Goal: Task Accomplishment & Management: Use online tool/utility

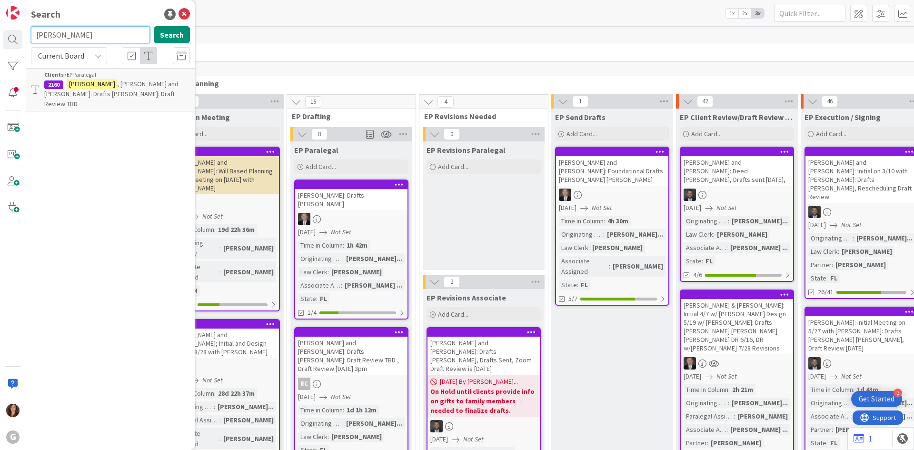
drag, startPoint x: 68, startPoint y: 33, endPoint x: 26, endPoint y: 31, distance: 42.5
click at [26, 31] on div "G Search [PERSON_NAME] Search Current Board Clients › EP Paralegal 2160 [PERSON…" at bounding box center [13, 225] width 26 height 450
type input "[PERSON_NAME]"
click at [143, 91] on span ", [PERSON_NAME] and [PERSON_NAME]: Initial Meeting on 6/17 with [PERSON_NAME] D…" at bounding box center [111, 99] width 134 height 39
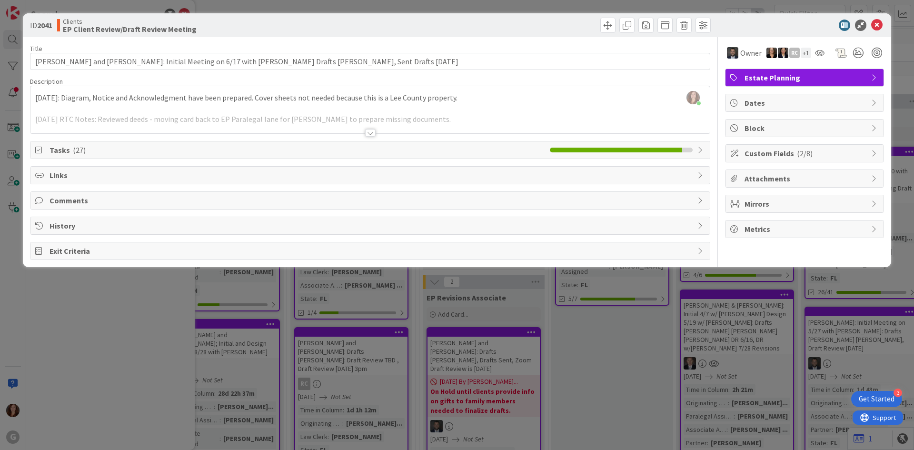
click at [166, 110] on div at bounding box center [370, 121] width 680 height 24
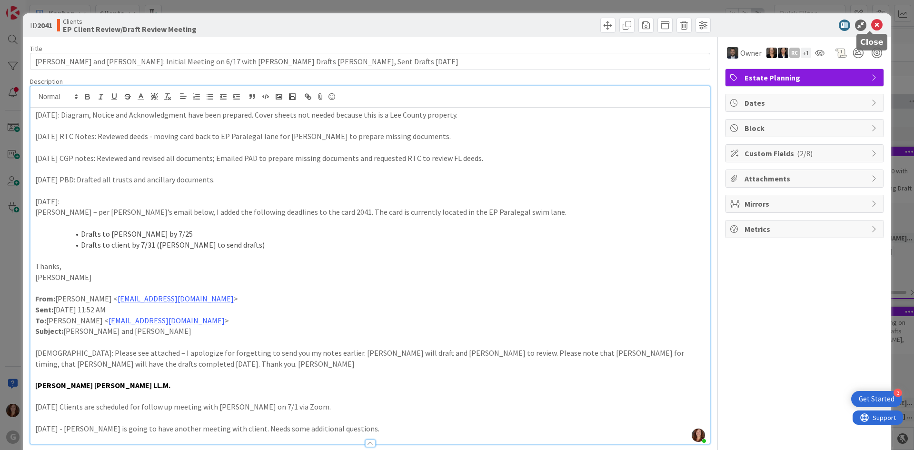
click at [872, 26] on icon at bounding box center [877, 25] width 11 height 11
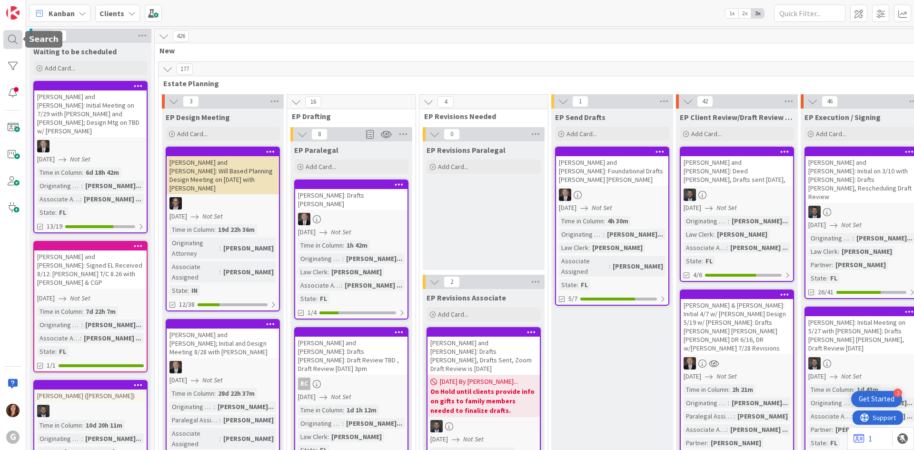
click at [14, 41] on div at bounding box center [12, 39] width 19 height 19
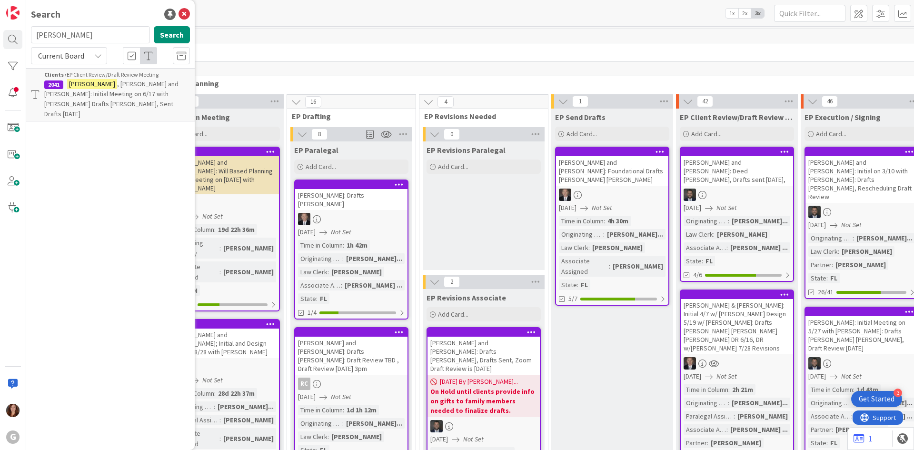
drag, startPoint x: 83, startPoint y: 40, endPoint x: 0, endPoint y: 38, distance: 83.8
click at [0, 38] on html "3 Get Started G Search [PERSON_NAME] Search Current Board Clients › EP Client R…" at bounding box center [457, 225] width 914 height 450
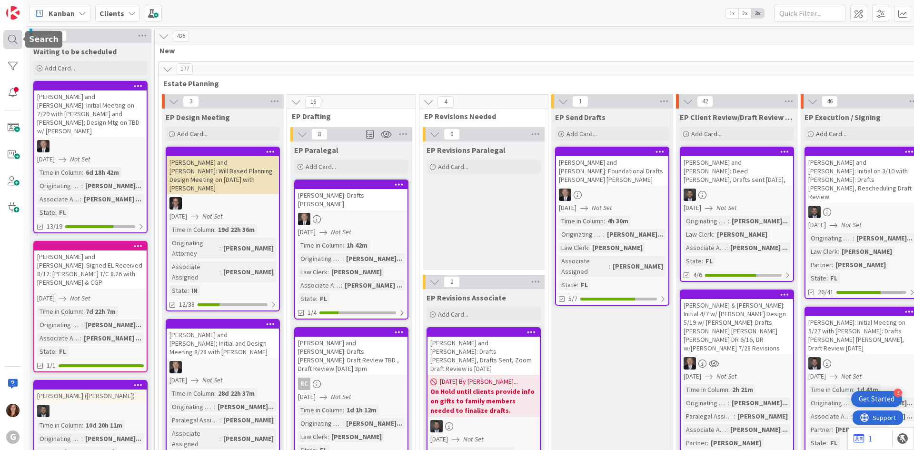
click at [11, 44] on div at bounding box center [12, 39] width 19 height 19
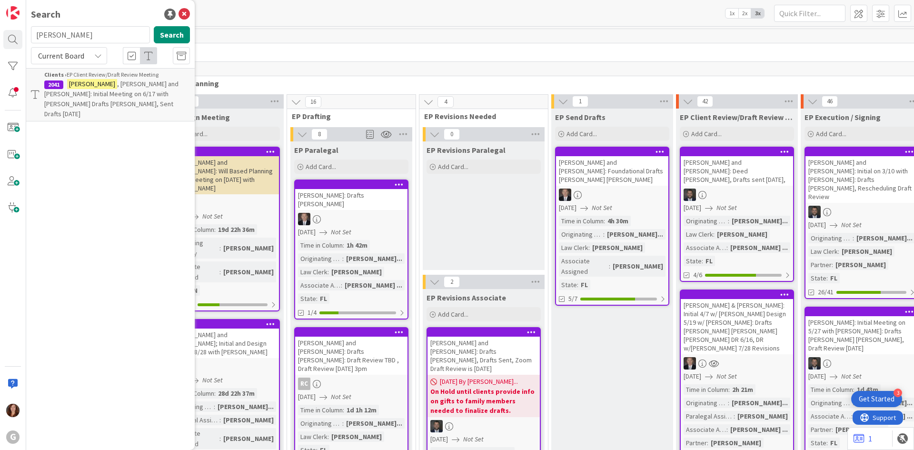
click at [70, 39] on input "[PERSON_NAME]" at bounding box center [90, 34] width 119 height 17
type input "k"
type input "metcalfe"
click at [87, 86] on span "[PERSON_NAME]: EP Review [PERSON_NAME]" at bounding box center [94, 89] width 101 height 19
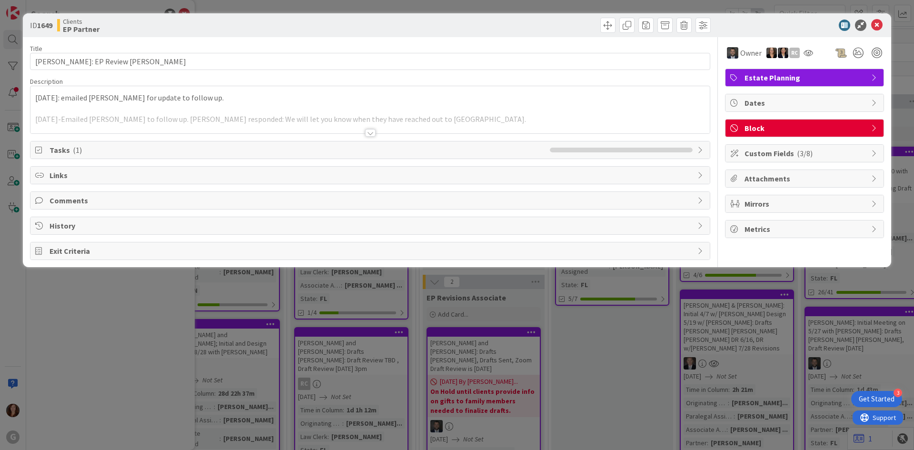
click at [239, 101] on div "[DATE]: emailed [PERSON_NAME] for update to follow up. [DATE]-Emailed [PERSON_N…" at bounding box center [370, 109] width 680 height 47
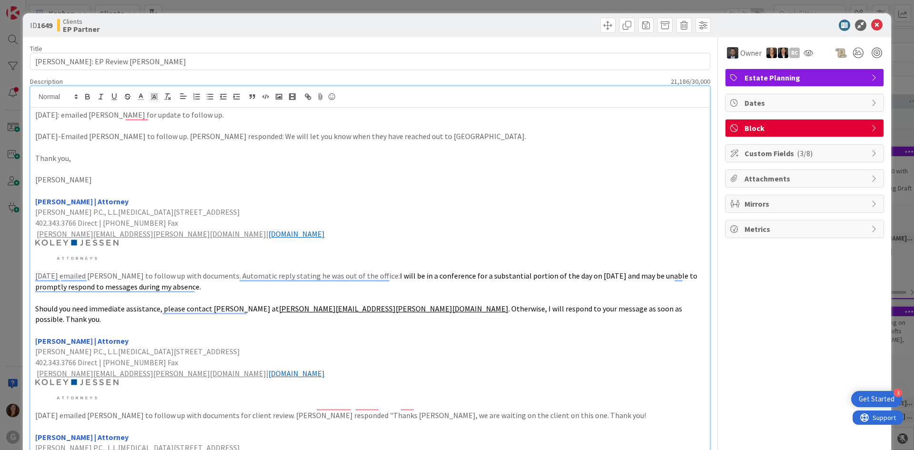
click at [782, 130] on span "Block" at bounding box center [806, 127] width 122 height 11
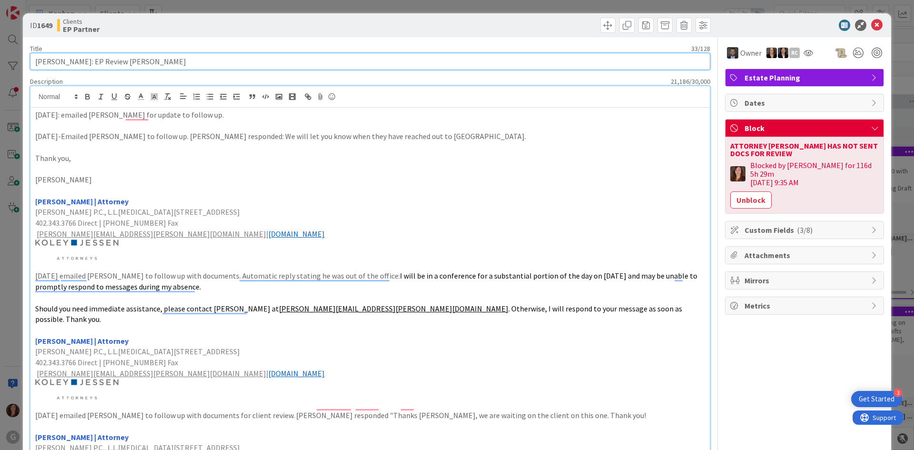
click at [153, 64] on input "[PERSON_NAME]: EP Review [PERSON_NAME]" at bounding box center [370, 61] width 681 height 17
type input "[PERSON_NAME]: EP Review [PERSON_NAME]"
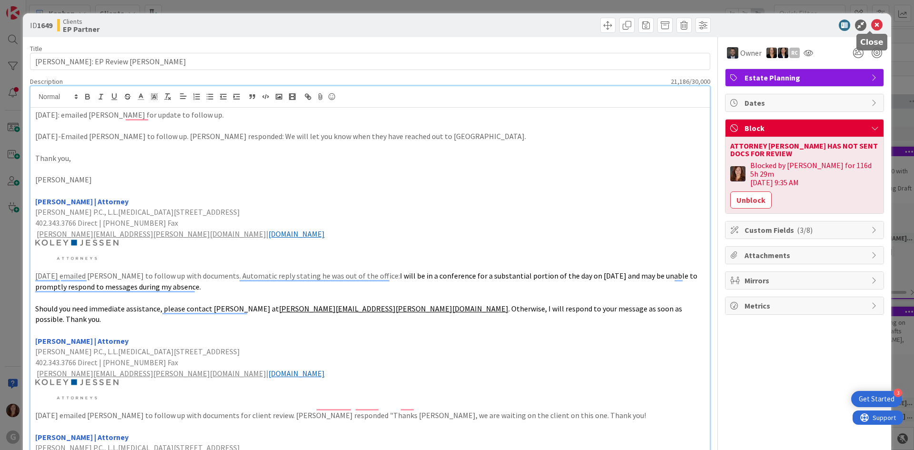
click at [874, 30] on icon at bounding box center [877, 25] width 11 height 11
